Goal: Task Accomplishment & Management: Use online tool/utility

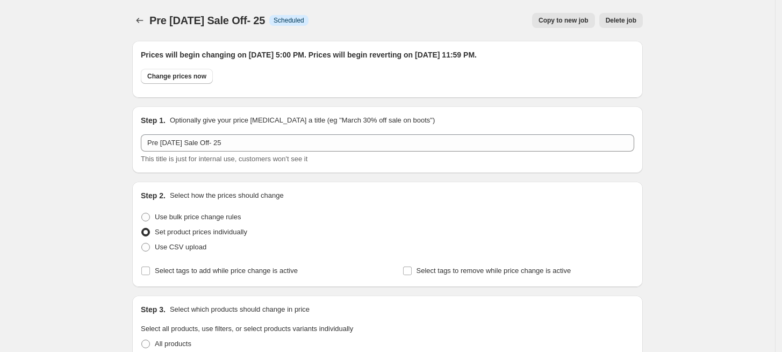
select select "tag"
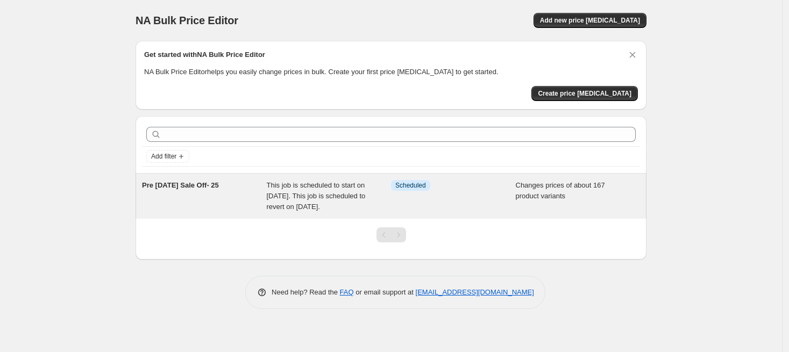
click at [156, 184] on span "Pre [DATE] Sale Off- 25" at bounding box center [180, 185] width 77 height 8
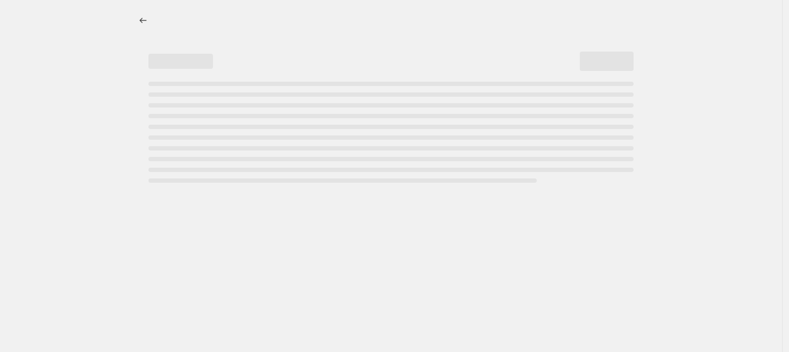
select select "tag"
